Goal: Task Accomplishment & Management: Use online tool/utility

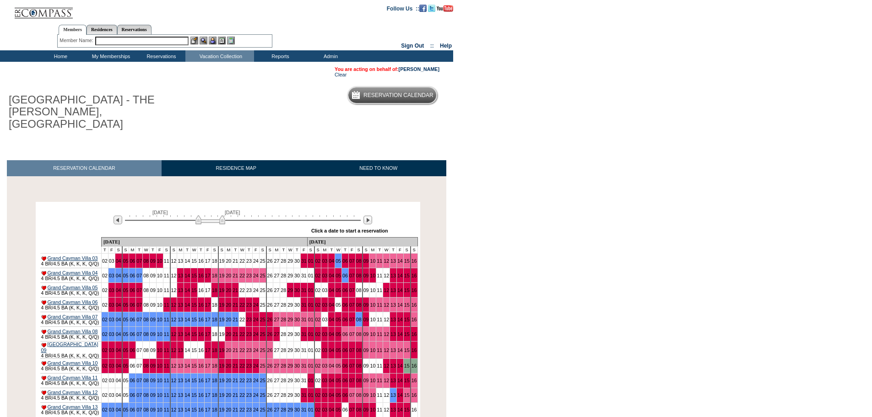
click at [216, 215] on img at bounding box center [210, 219] width 30 height 9
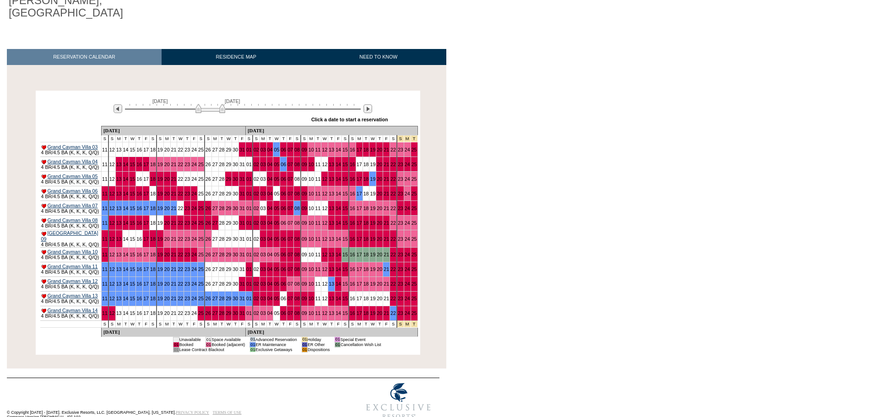
scroll to position [112, 0]
click at [790, 291] on body "Follow Us ::" at bounding box center [436, 96] width 872 height 417
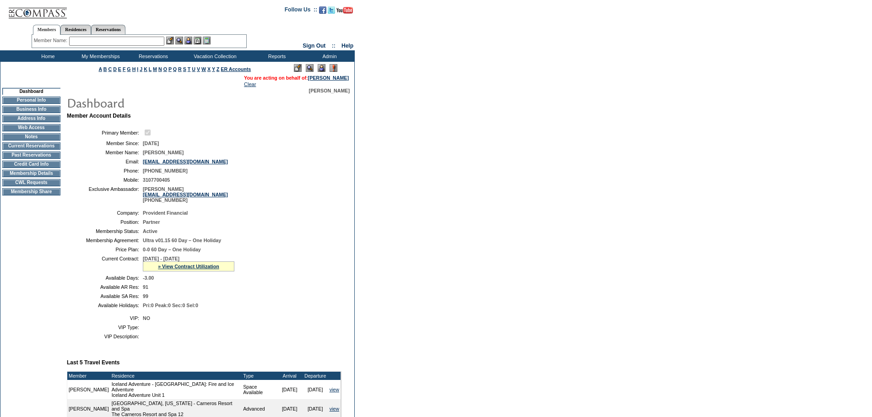
click at [43, 186] on td "CWL Requests" at bounding box center [31, 182] width 58 height 7
